Goal: Information Seeking & Learning: Learn about a topic

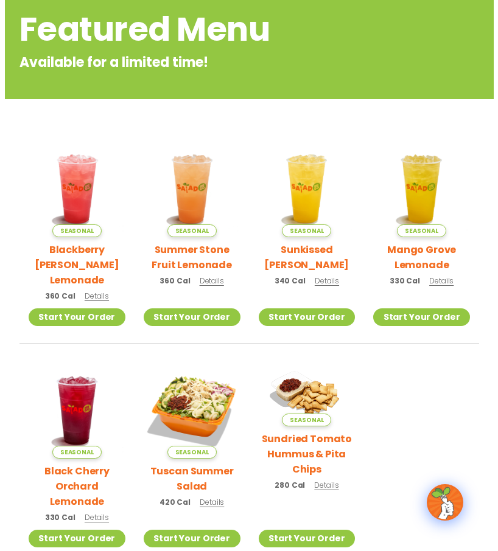
scroll to position [172, 0]
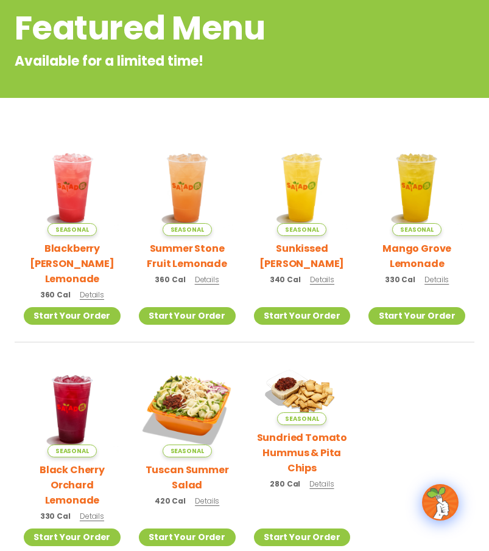
click at [64, 250] on h2 "Blackberry [PERSON_NAME] Lemonade" at bounding box center [72, 264] width 97 height 46
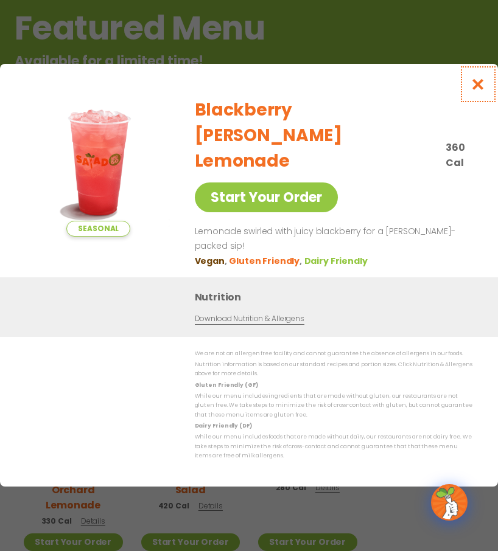
click at [472, 91] on icon "Close modal" at bounding box center [477, 84] width 15 height 13
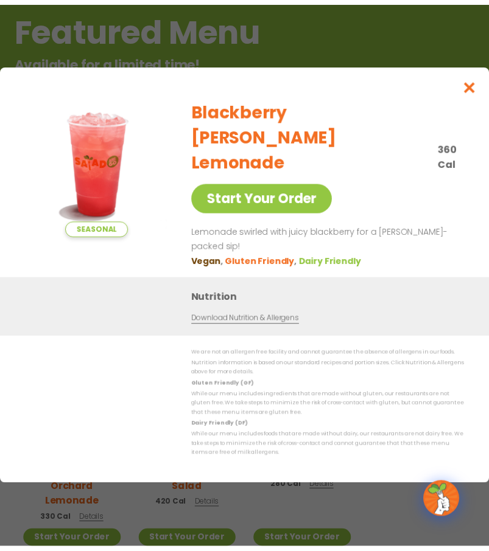
scroll to position [162, 0]
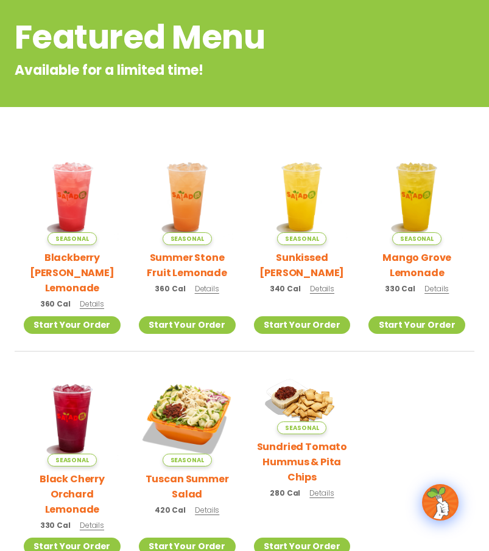
click at [181, 258] on h2 "Summer Stone Fruit Lemonade" at bounding box center [187, 265] width 97 height 30
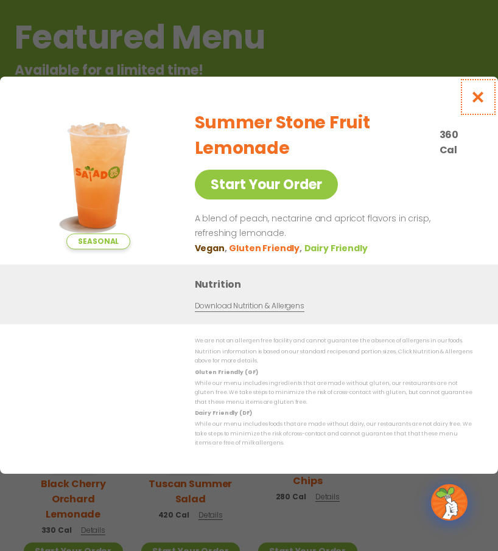
click at [475, 97] on icon "Close modal" at bounding box center [477, 97] width 15 height 13
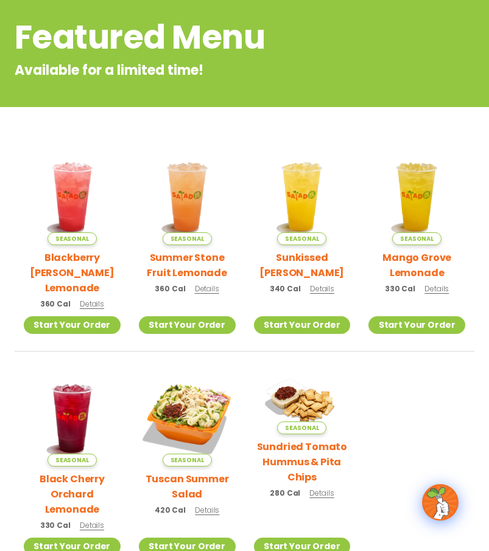
click at [290, 257] on h2 "Sunkissed [PERSON_NAME]" at bounding box center [302, 265] width 97 height 30
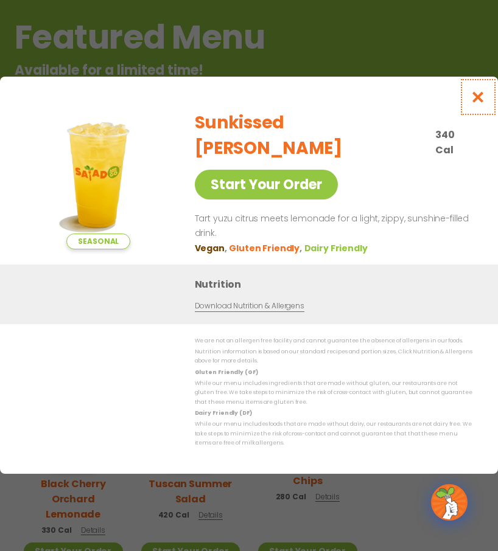
click at [476, 103] on icon "Close modal" at bounding box center [477, 97] width 15 height 13
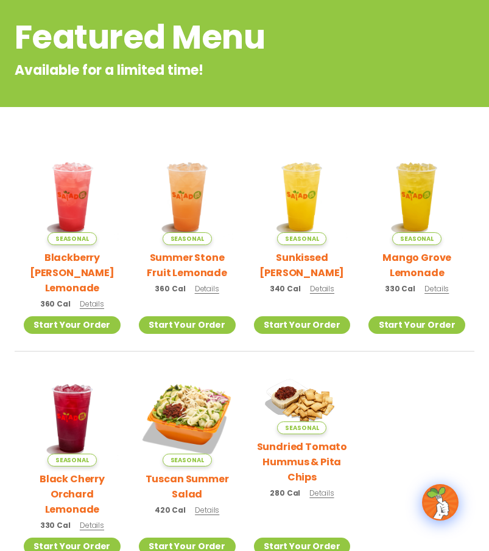
click at [396, 256] on h2 "Mango Grove Lemonade" at bounding box center [416, 265] width 97 height 30
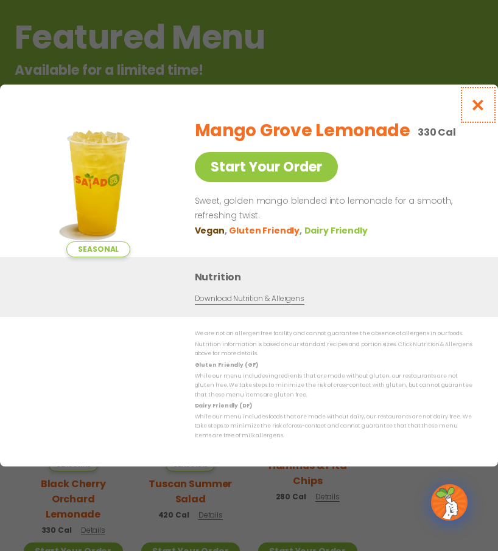
click at [480, 100] on icon "Close modal" at bounding box center [477, 105] width 15 height 13
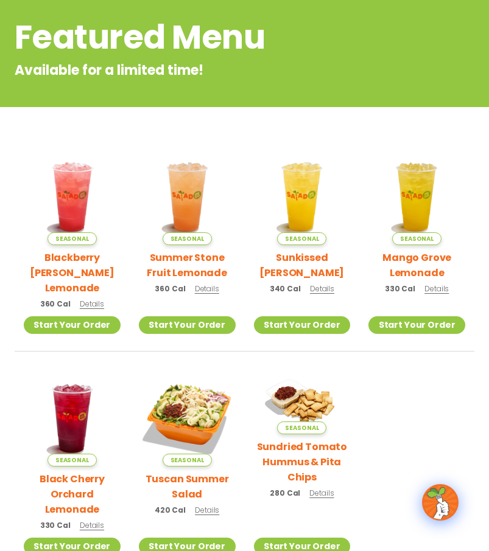
click at [186, 254] on h2 "Summer Stone Fruit Lemonade" at bounding box center [187, 265] width 97 height 30
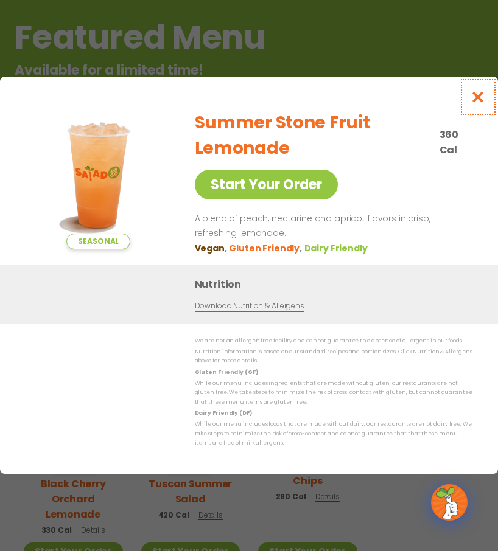
click at [484, 94] on icon "Close modal" at bounding box center [477, 97] width 15 height 13
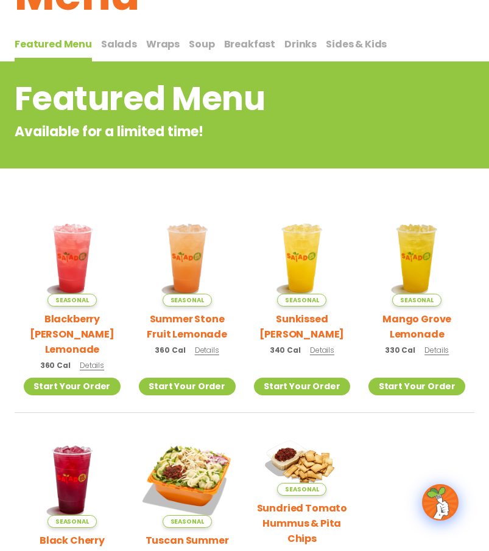
scroll to position [0, 0]
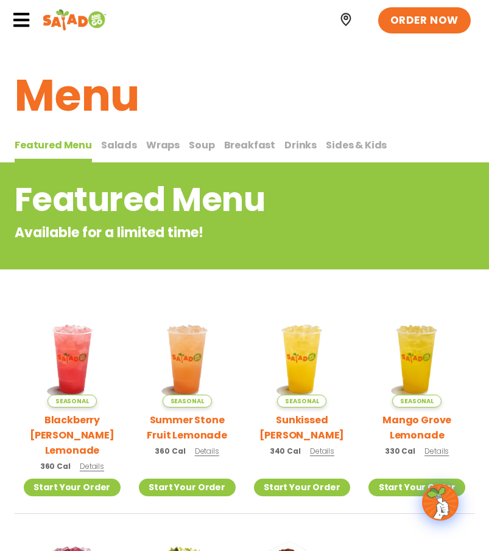
click at [337, 148] on span "Sides & Kids" at bounding box center [356, 145] width 61 height 14
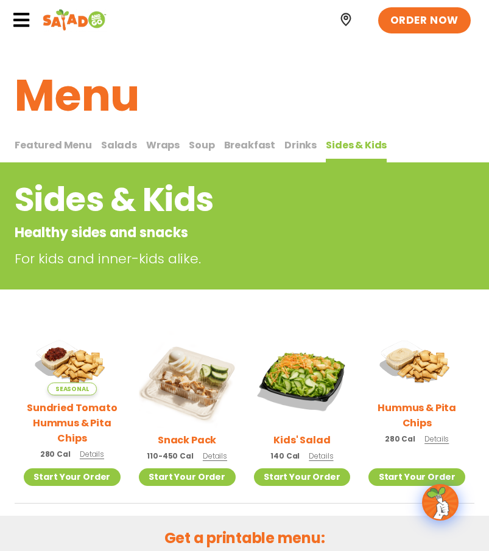
click at [122, 145] on span "Salads" at bounding box center [119, 145] width 36 height 14
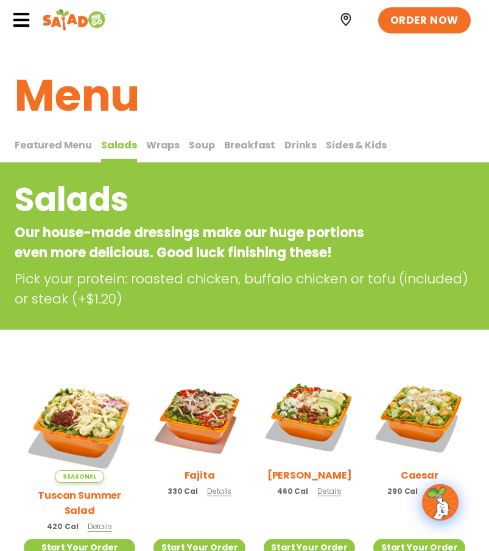
click at [155, 145] on span "Wraps" at bounding box center [162, 145] width 33 height 14
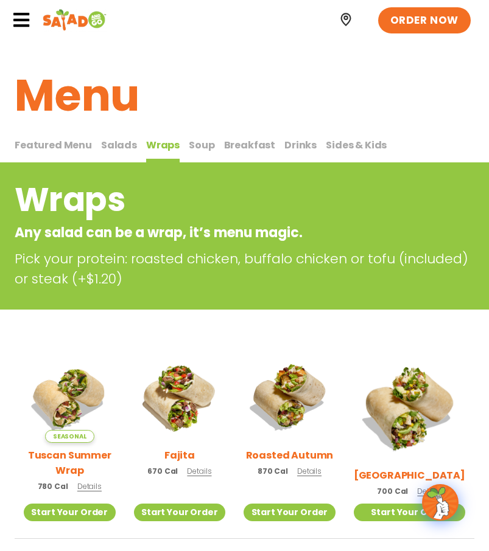
click at [192, 150] on span "Soup" at bounding box center [202, 145] width 26 height 14
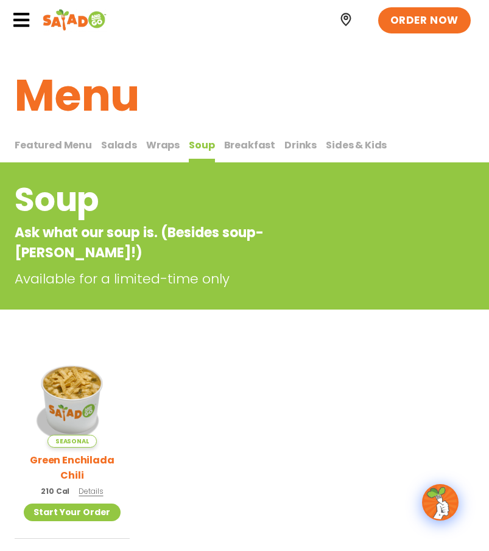
click at [242, 146] on span "Breakfast" at bounding box center [250, 145] width 52 height 14
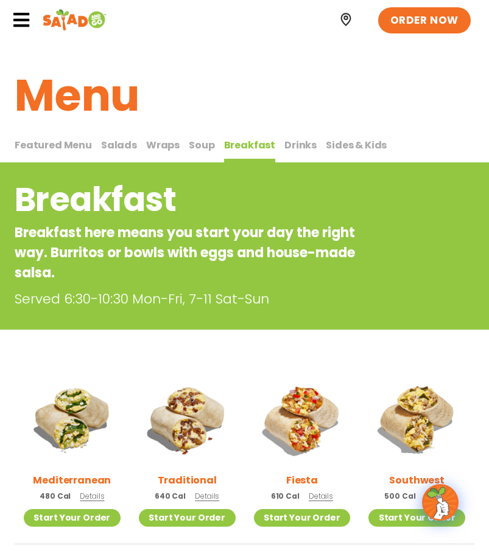
click at [284, 147] on span "Drinks" at bounding box center [300, 145] width 32 height 14
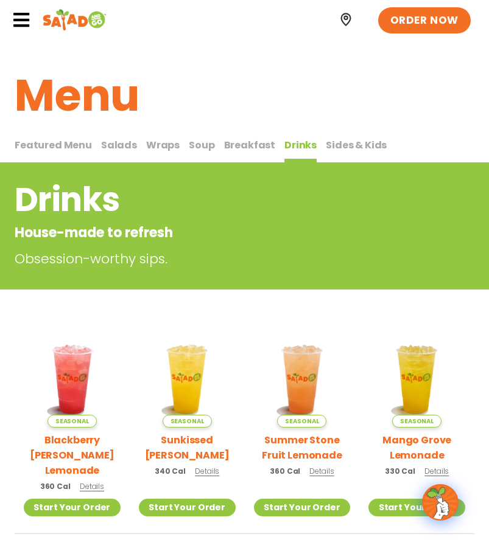
click at [76, 145] on span "Featured Menu" at bounding box center [53, 145] width 77 height 14
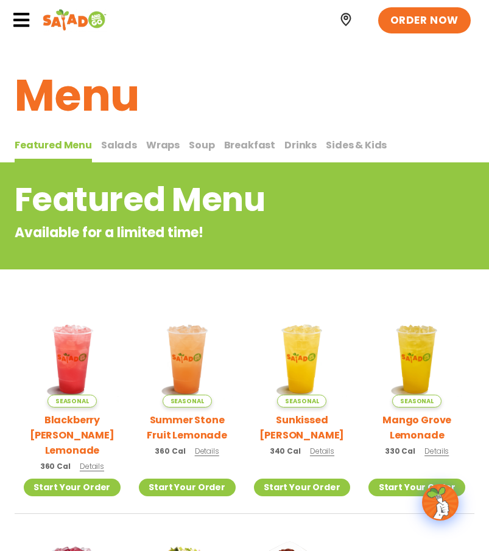
click at [102, 142] on span "Salads" at bounding box center [119, 145] width 36 height 14
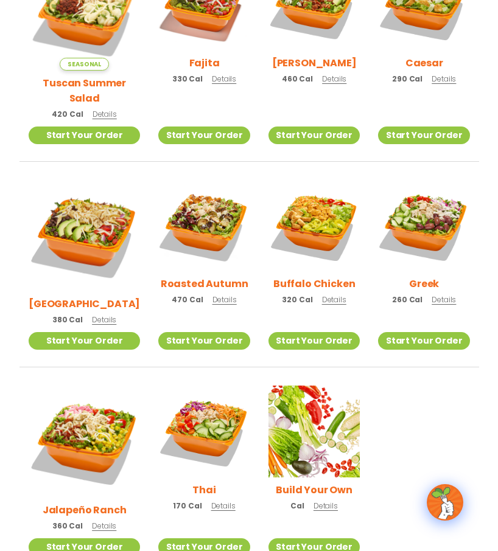
scroll to position [426, 0]
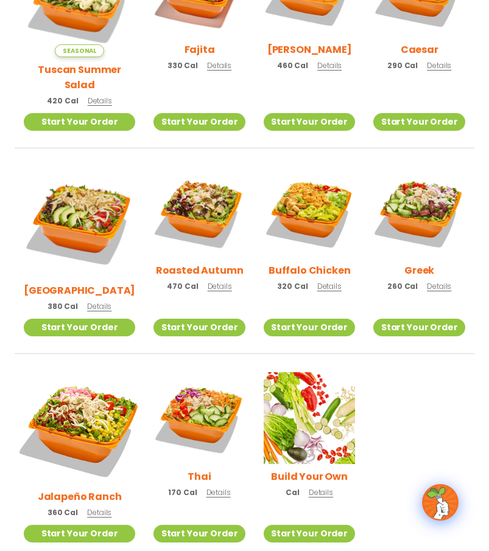
click at [78, 382] on img at bounding box center [79, 428] width 131 height 131
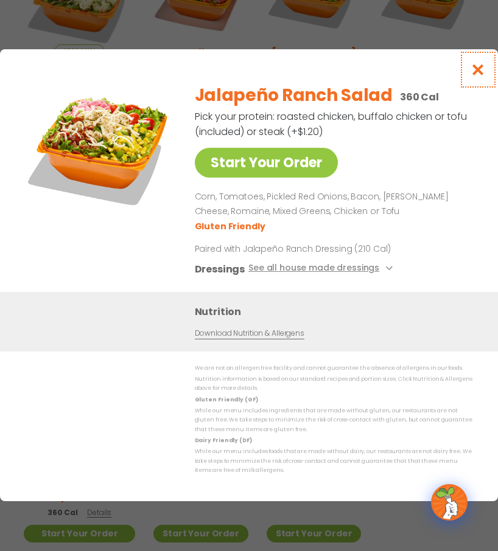
click at [475, 65] on icon "Close modal" at bounding box center [477, 69] width 15 height 13
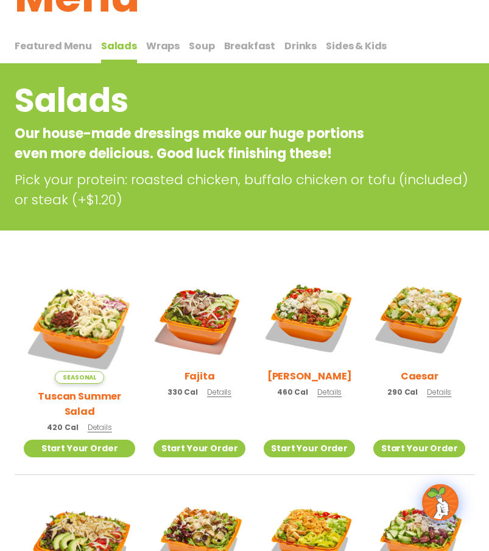
scroll to position [0, 0]
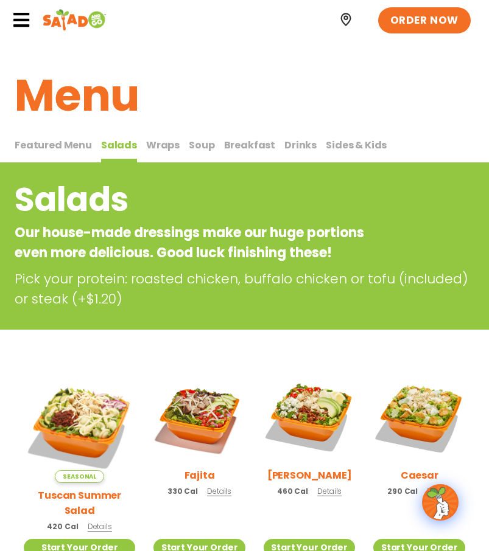
click at [335, 141] on span "Sides & Kids" at bounding box center [356, 145] width 61 height 14
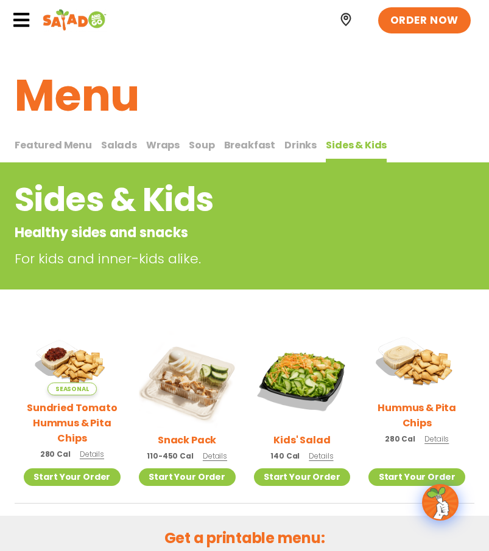
click at [422, 368] on img at bounding box center [416, 363] width 111 height 78
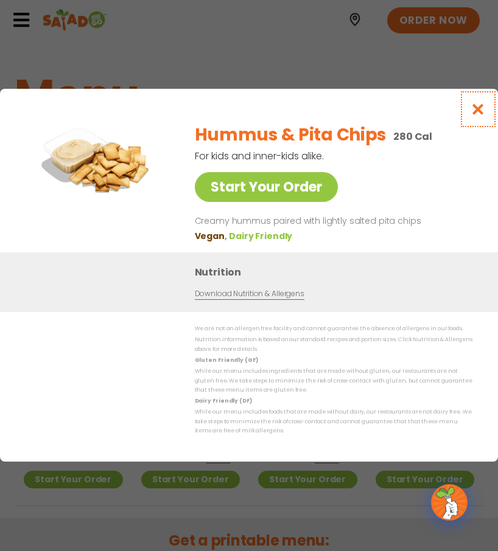
click at [480, 108] on icon "Close modal" at bounding box center [477, 109] width 15 height 13
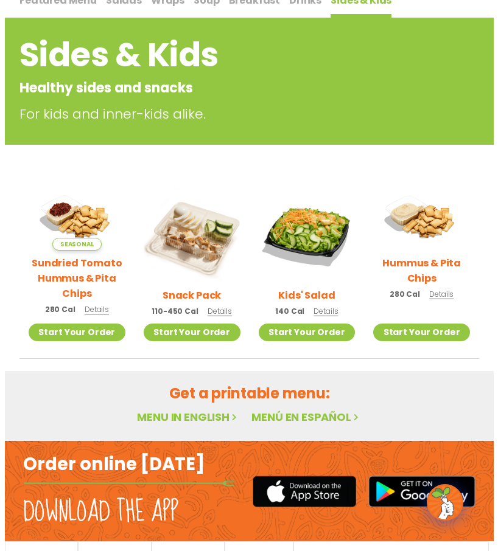
scroll to position [183, 0]
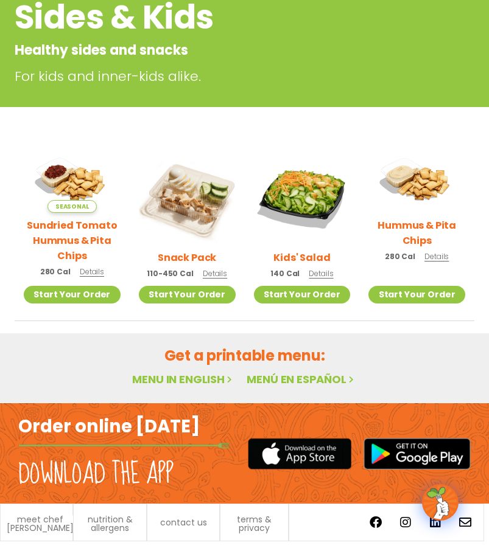
click at [51, 221] on h2 "Sundried Tomato Hummus & Pita Chips" at bounding box center [72, 241] width 97 height 46
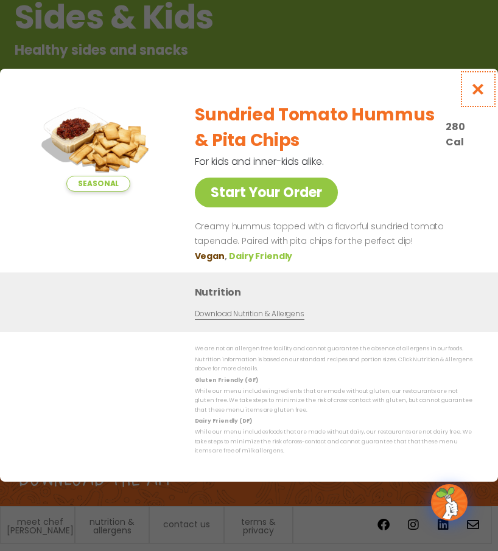
click at [477, 87] on icon "Close modal" at bounding box center [477, 89] width 15 height 13
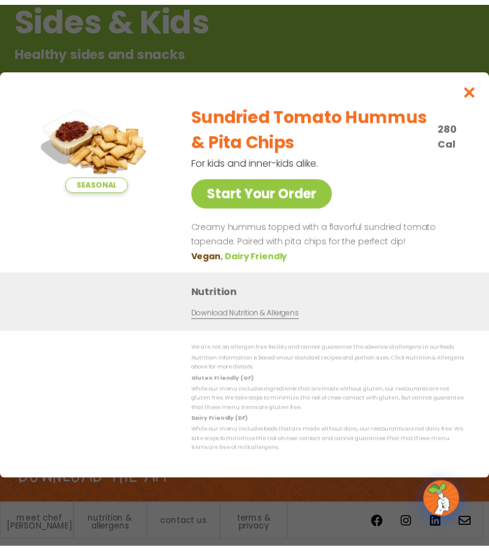
scroll to position [162, 0]
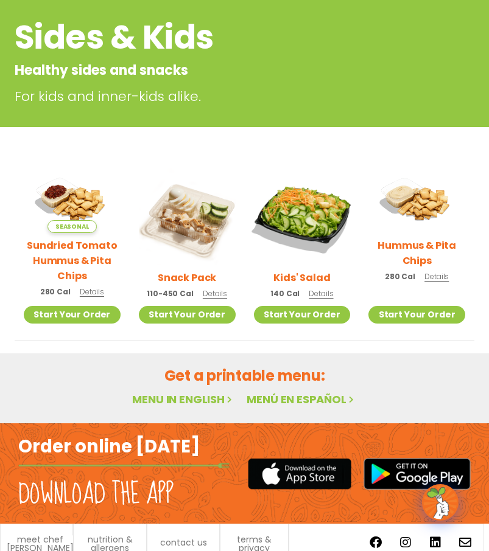
click at [302, 218] on img at bounding box center [301, 216] width 113 height 113
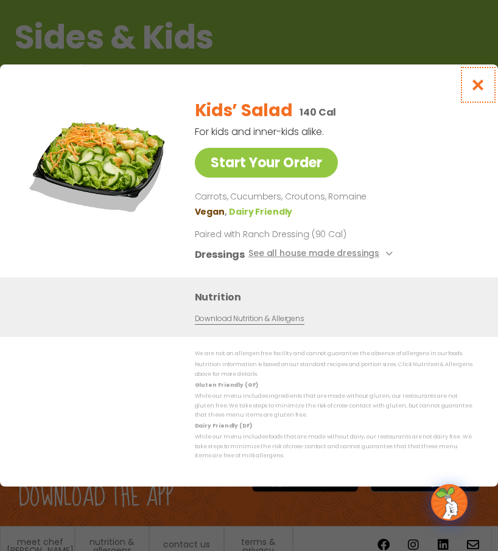
click at [473, 76] on button "Close modal" at bounding box center [478, 85] width 40 height 41
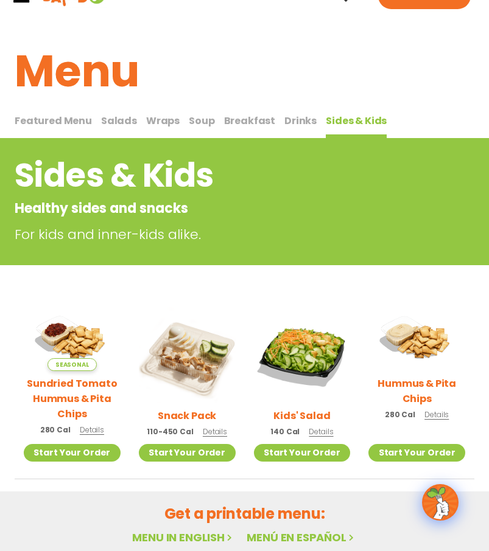
scroll to position [0, 0]
